Goal: Task Accomplishment & Management: Manage account settings

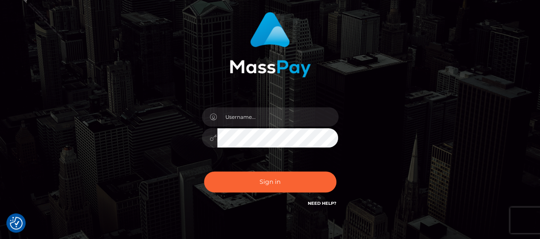
scroll to position [85, 0]
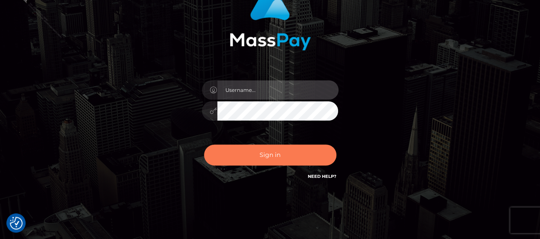
type input "[PERSON_NAME].Silversocial"
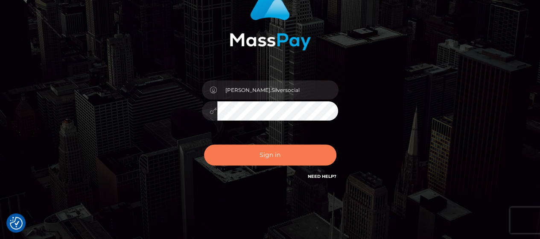
click at [272, 161] on button "Sign in" at bounding box center [270, 154] width 132 height 21
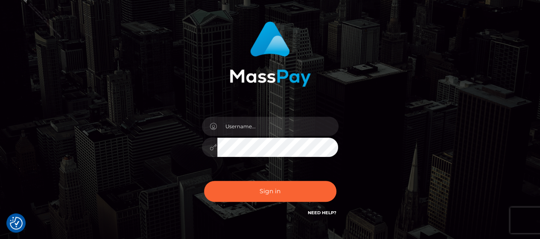
scroll to position [106, 0]
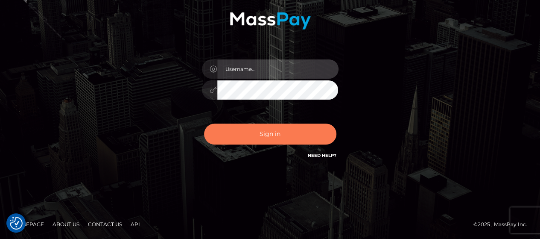
type input "[PERSON_NAME].Silversocial"
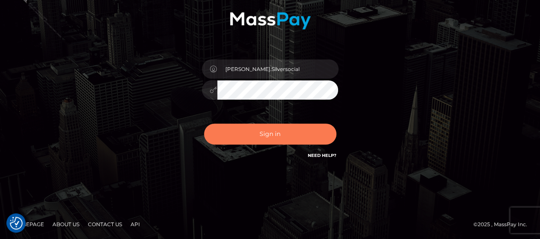
click at [267, 134] on button "Sign in" at bounding box center [270, 133] width 132 height 21
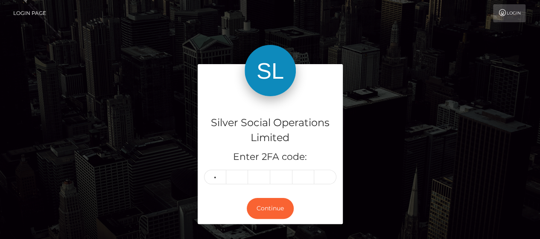
type input "8"
type input "6"
type input "3"
type input "7"
type input "1"
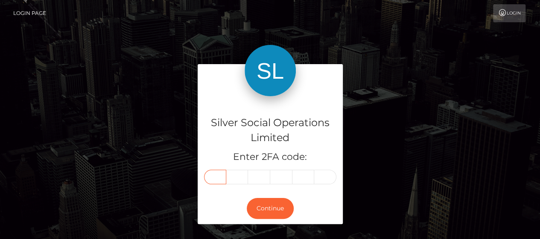
type input "8"
type input "6"
type input "3"
type input "7"
type input "8"
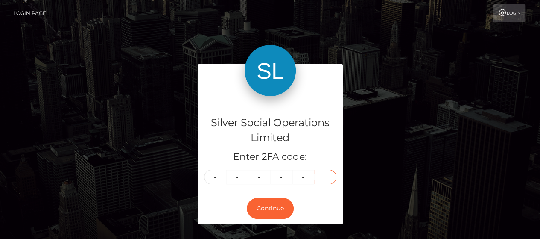
type input "1"
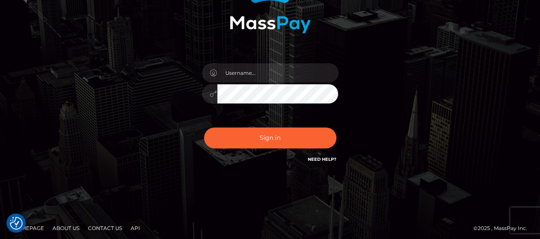
scroll to position [106, 0]
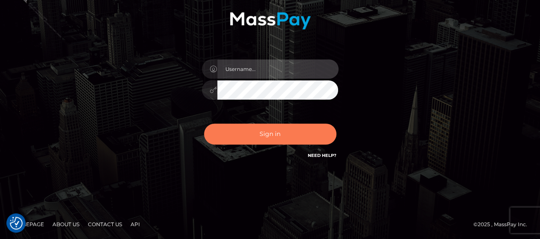
type input "[PERSON_NAME].Silversocial"
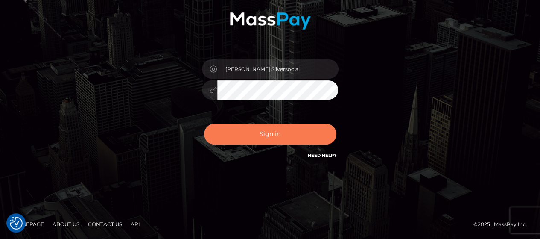
click at [265, 132] on button "Sign in" at bounding box center [270, 133] width 132 height 21
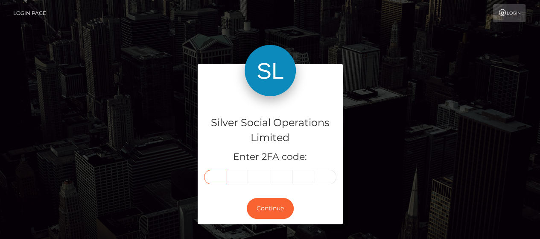
click at [218, 179] on input "text" at bounding box center [215, 176] width 22 height 15
type input "3"
type input "4"
type input "0"
type input "7"
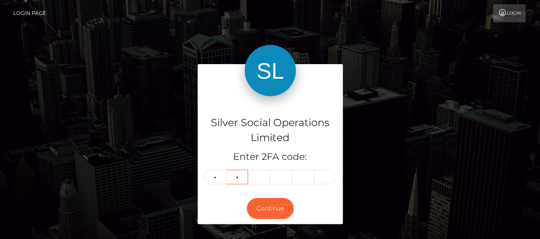
type input "5"
type input "8"
type input "3"
type input "9"
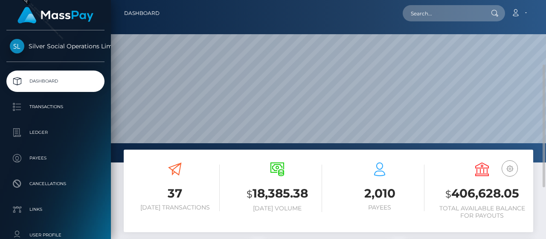
scroll to position [151, 128]
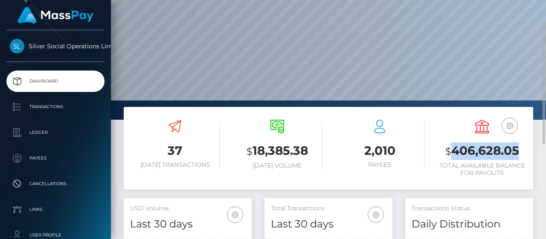
drag, startPoint x: 454, startPoint y: 150, endPoint x: 520, endPoint y: 151, distance: 66.2
click at [520, 151] on h3 "$ 406,628.05" at bounding box center [483, 151] width 90 height 18
copy h3 "406,628.05"
